Goal: Obtain resource: Obtain resource

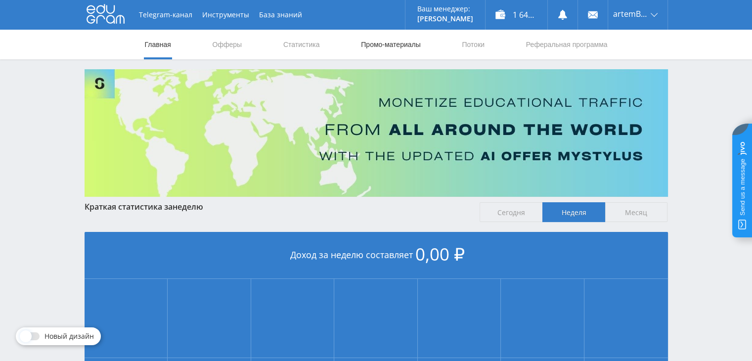
click at [404, 45] on link "Промо-материалы" at bounding box center [390, 45] width 61 height 30
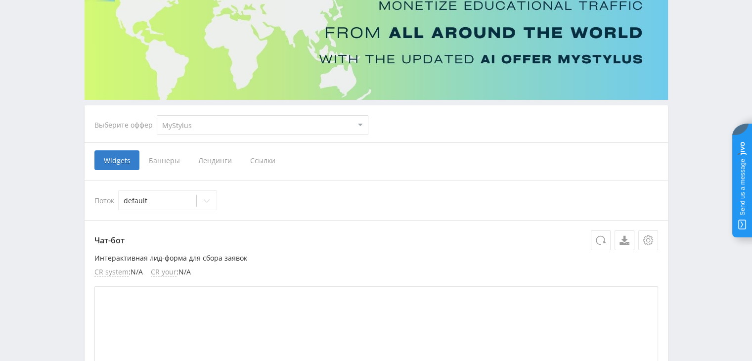
scroll to position [99, 0]
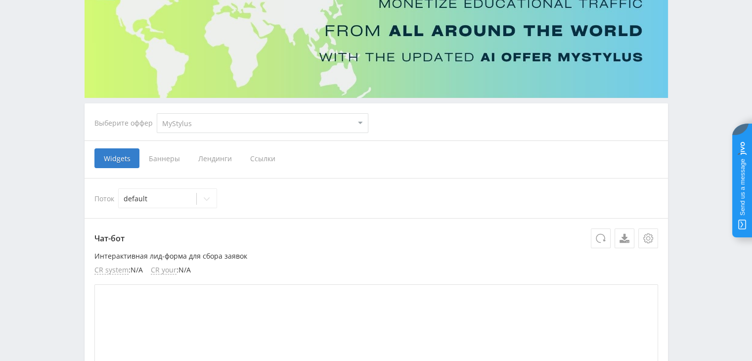
click at [238, 122] on select "MyStylus MyStylus - Revshare Кампус AI Studybay Автор24 Studybay [GEOGRAPHIC_DA…" at bounding box center [263, 123] width 212 height 20
click at [239, 122] on select "MyStylus MyStylus - Revshare Кампус AI Studybay Автор24 Studybay [GEOGRAPHIC_DA…" at bounding box center [263, 123] width 212 height 20
select select "340"
click at [157, 113] on select "MyStylus MyStylus - Revshare Кампус AI Studybay Автор24 Studybay [GEOGRAPHIC_DA…" at bounding box center [263, 123] width 212 height 20
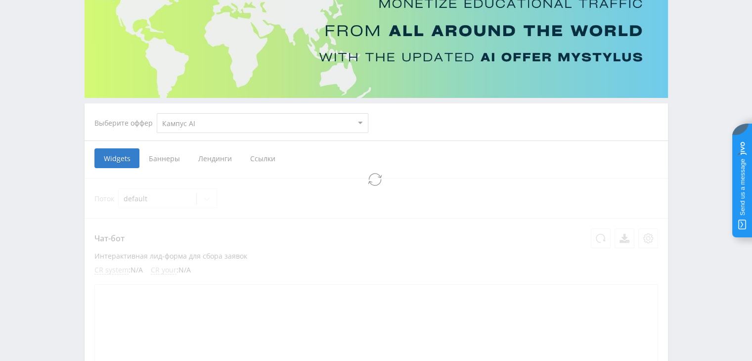
select select "340"
click at [209, 197] on icon at bounding box center [207, 199] width 8 height 8
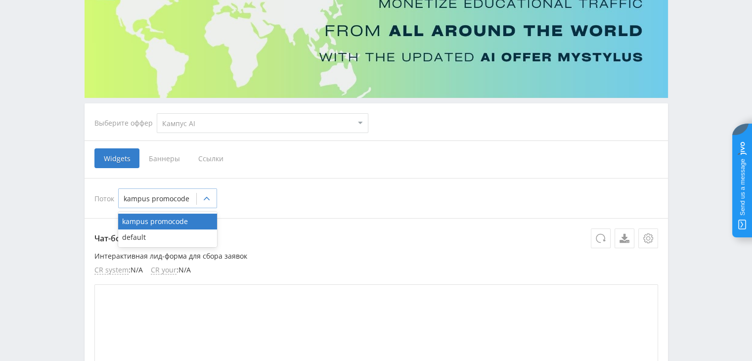
click at [209, 197] on icon at bounding box center [207, 199] width 8 height 8
click at [184, 235] on div "default" at bounding box center [167, 238] width 99 height 16
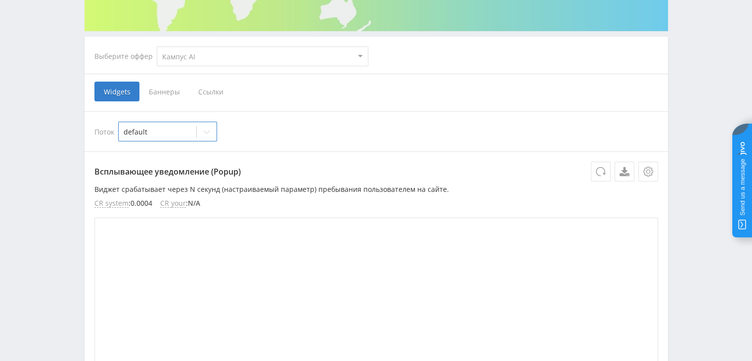
scroll to position [148, 0]
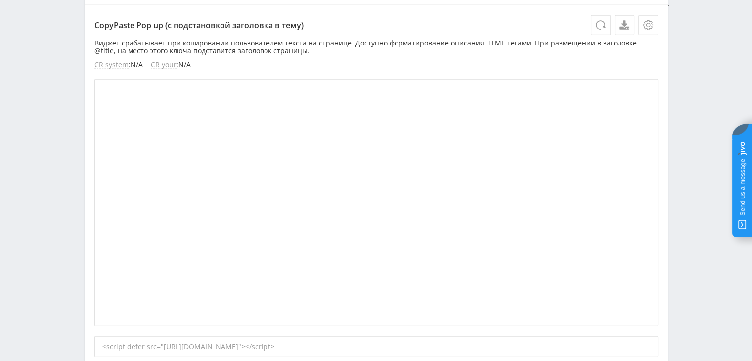
scroll to position [2424, 0]
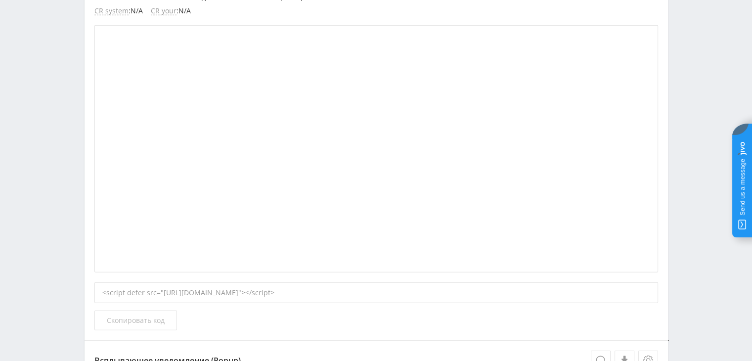
click at [148, 317] on span "Скопировать код" at bounding box center [136, 321] width 58 height 8
